Goal: Information Seeking & Learning: Learn about a topic

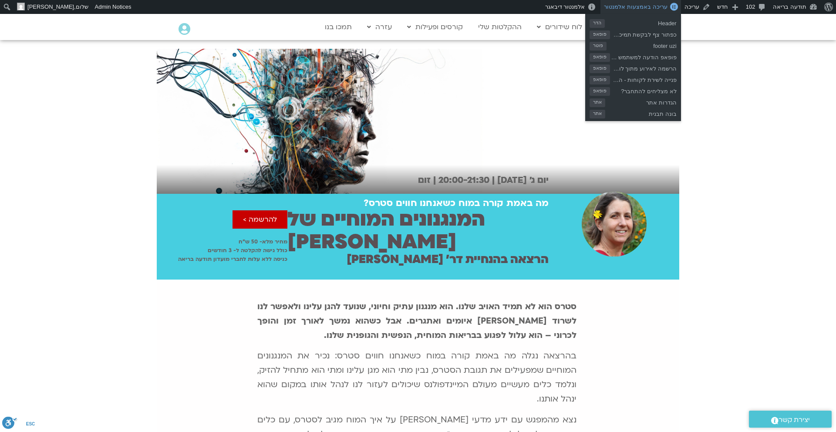
click at [641, 7] on span "עריכה באמצעות אלמנטור" at bounding box center [635, 6] width 63 height 7
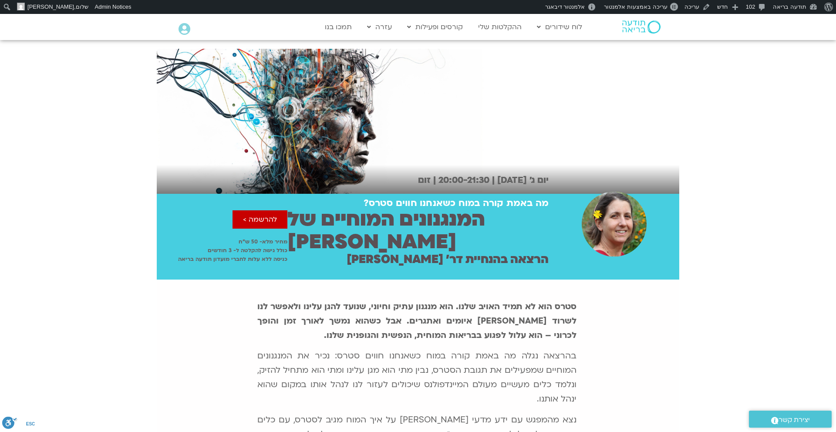
click at [520, 321] on div "סטרס הוא לא תמיד האויב שלנו. הוא מנגנון עתיק וחיוני, שנועד להגן עלינו ולאפשר לנ…" at bounding box center [417, 398] width 325 height 203
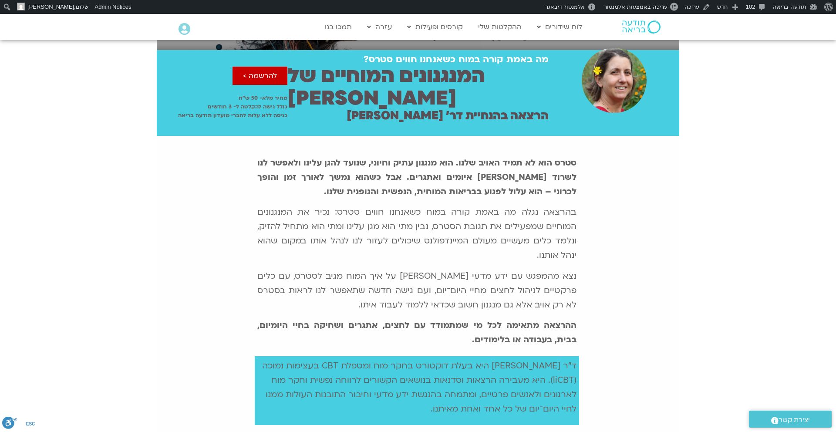
scroll to position [155, 0]
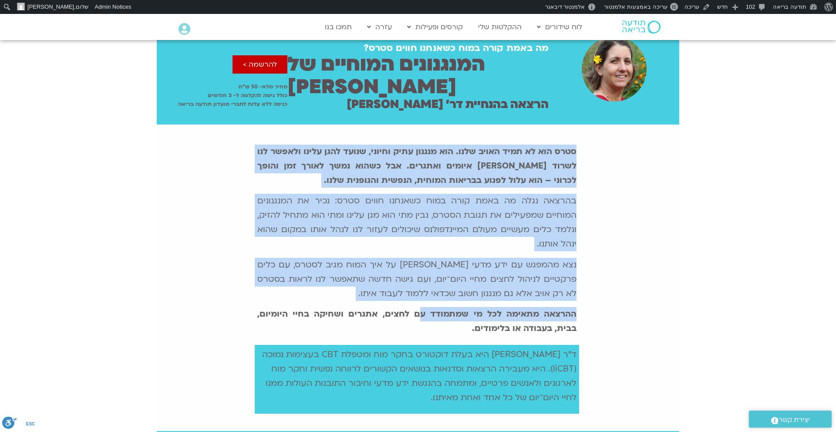
drag, startPoint x: 576, startPoint y: 128, endPoint x: 431, endPoint y: 287, distance: 215.1
click at [430, 288] on div "סטרס הוא לא תמיד האויב שלנו. הוא מנגנון עתיק וחיוני, שנועד להגן עלינו ולאפשר לנ…" at bounding box center [417, 243] width 325 height 203
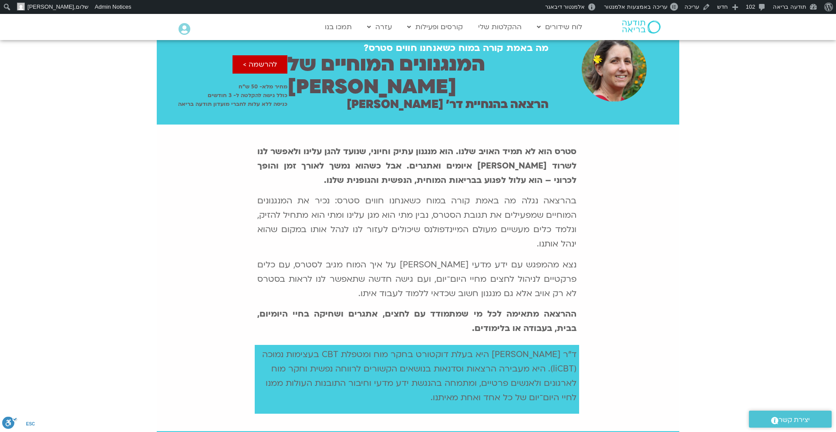
click at [483, 307] on p "ההרצאה מתאימה לכל מי שמתמודד עם לחצים, אתגרים ושחיקה בחיי היומיום, בבית, בעבודה…" at bounding box center [417, 321] width 320 height 29
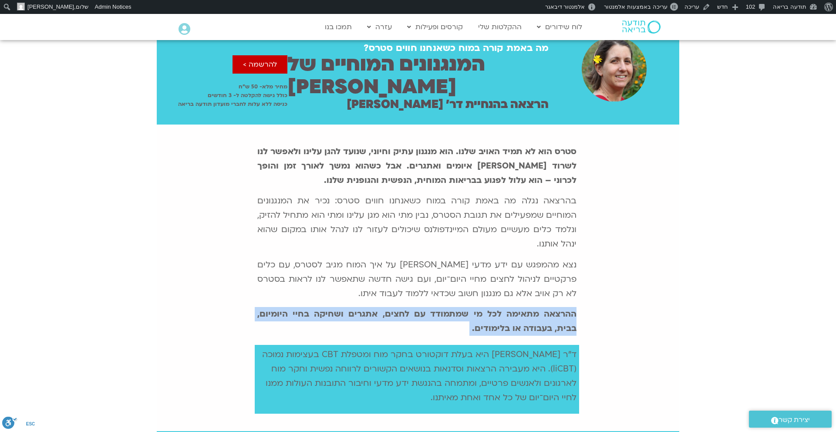
click at [483, 307] on p "ההרצאה מתאימה לכל מי שמתמודד עם לחצים, אתגרים ושחיקה בחיי היומיום, בבית, בעבודה…" at bounding box center [417, 321] width 320 height 29
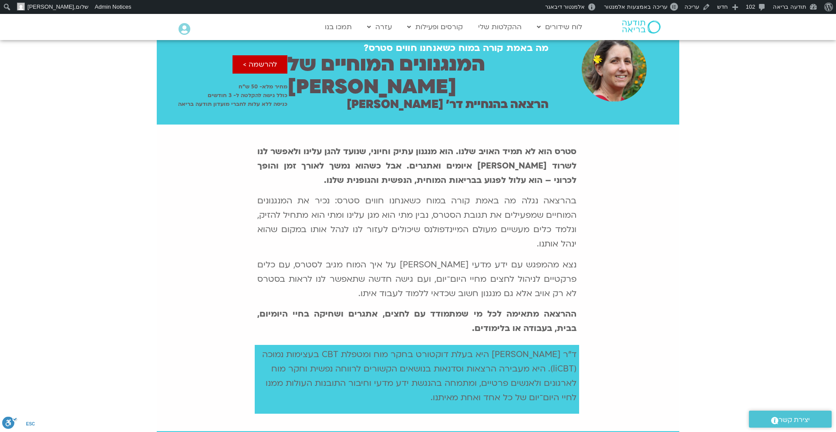
click at [497, 146] on b "סטרס הוא לא תמיד האויב שלנו. הוא מנגנון עתיק וחיוני, שנועד להגן עלינו ולאפשר לנ…" at bounding box center [417, 166] width 320 height 40
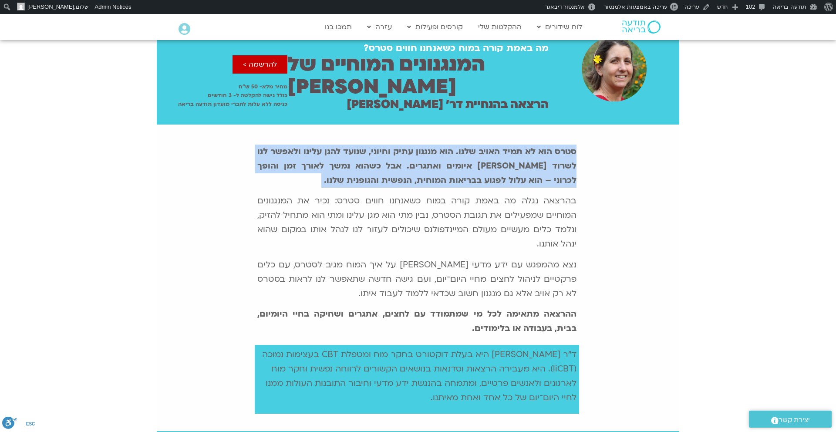
click at [497, 146] on b "סטרס הוא לא תמיד האויב שלנו. הוא מנגנון עתיק וחיוני, שנועד להגן עלינו ולאפשר לנ…" at bounding box center [417, 166] width 320 height 40
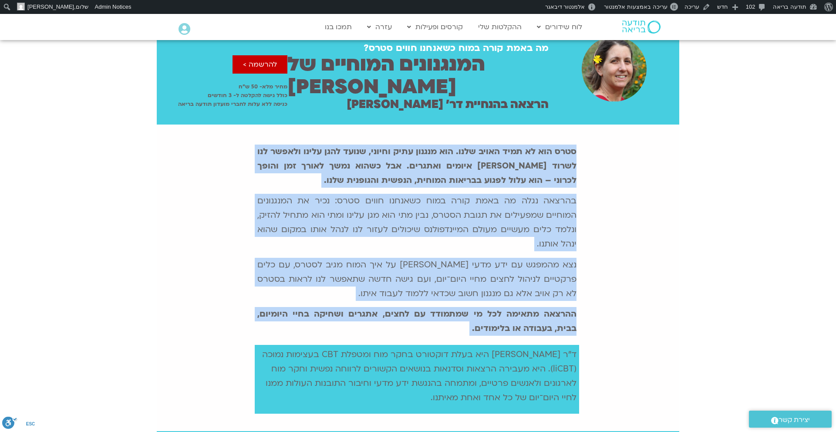
copy div "lore ips do sita conse adip. eli seddoe temp incidi, utlab etdo magna aliqua en…"
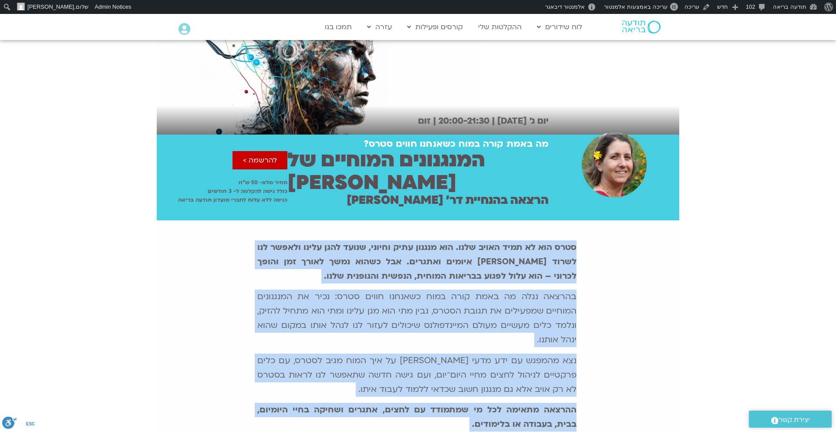
scroll to position [0, 0]
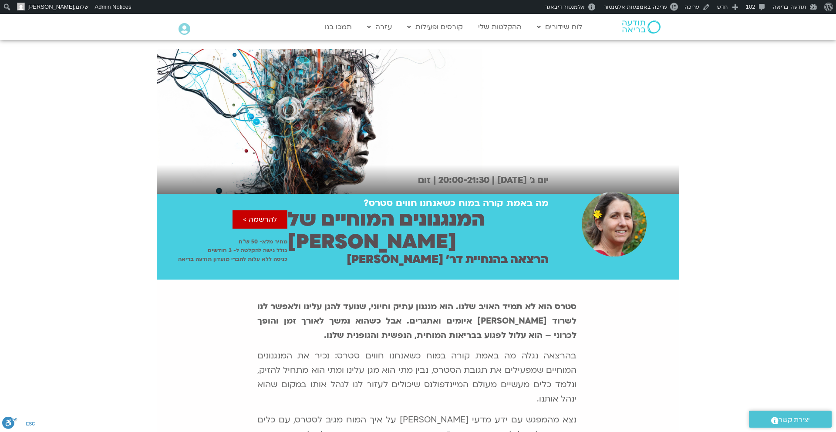
click at [433, 178] on h2 "יום ג׳ [DATE] | 20:00-21:30 | זום" at bounding box center [480, 180] width 137 height 10
copy div "יום ג׳ [DATE] | 20:00-21:30 | זום"
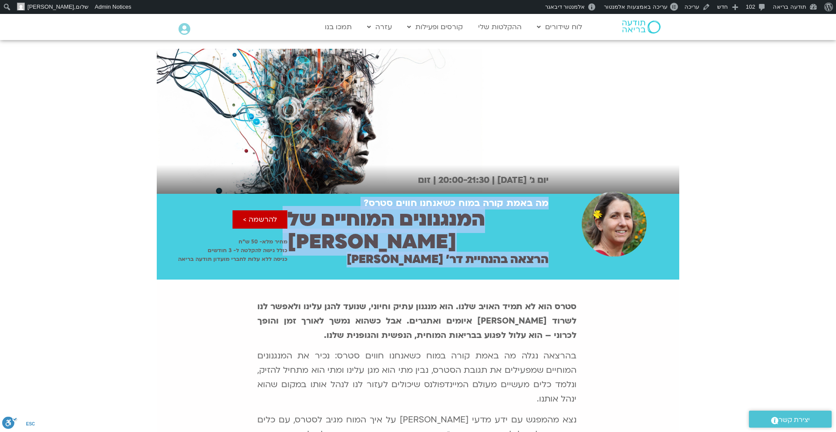
drag, startPoint x: 549, startPoint y: 203, endPoint x: 375, endPoint y: 240, distance: 178.2
click at [375, 240] on div "מה באמת קורה במוח כשאנחנו חווים סטרס? המנגנונים המוחיים של סטרס הרצאה בהנחיית ד…" at bounding box center [418, 237] width 523 height 86
copy div "מה באמת קורה במוח כשאנחנו חווים סטרס? המנגנונים המוחיים של סטרס הרצאה בהנחיית ד…"
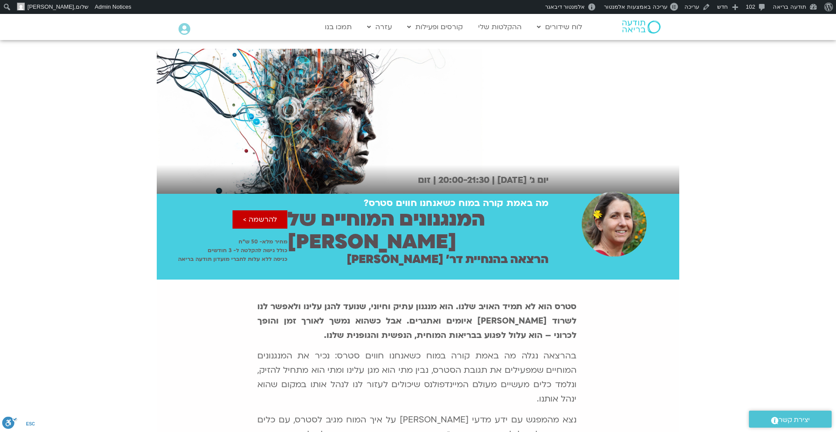
click at [712, 164] on div "יום ג׳ [DATE] | 20:00-21:30 | זום" at bounding box center [418, 117] width 836 height 154
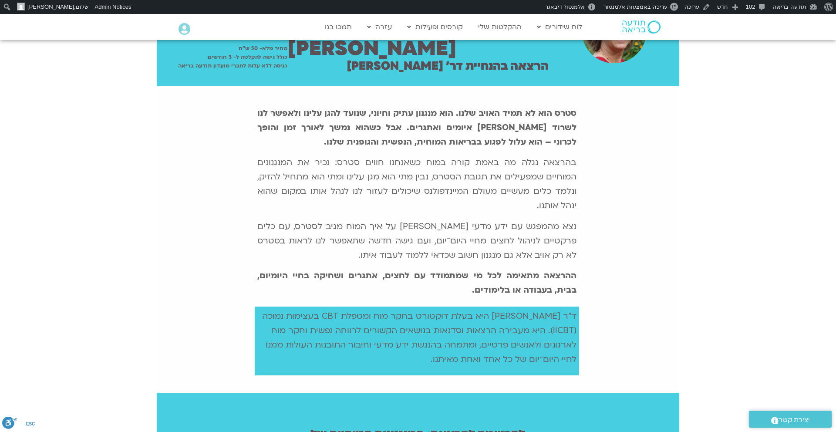
scroll to position [193, 0]
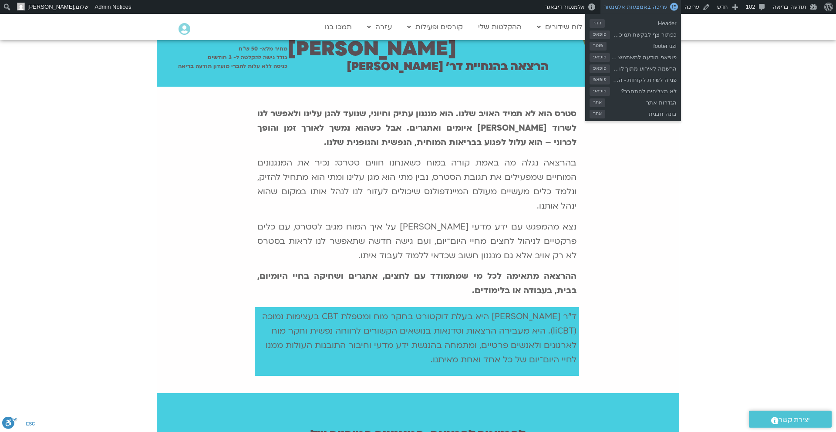
click at [663, 6] on span "עריכה באמצעות אלמנטור" at bounding box center [635, 6] width 63 height 7
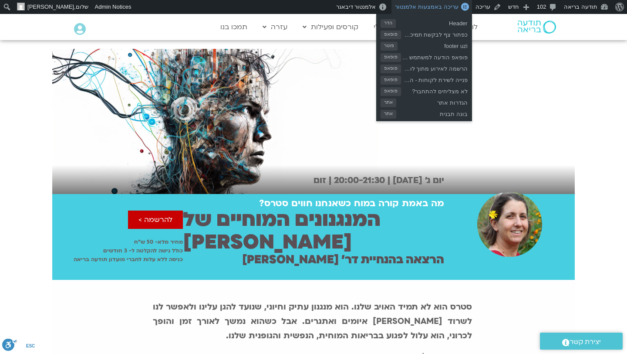
click at [446, 10] on span "עריכה באמצעות אלמנטור" at bounding box center [426, 6] width 63 height 7
